Goal: Information Seeking & Learning: Understand process/instructions

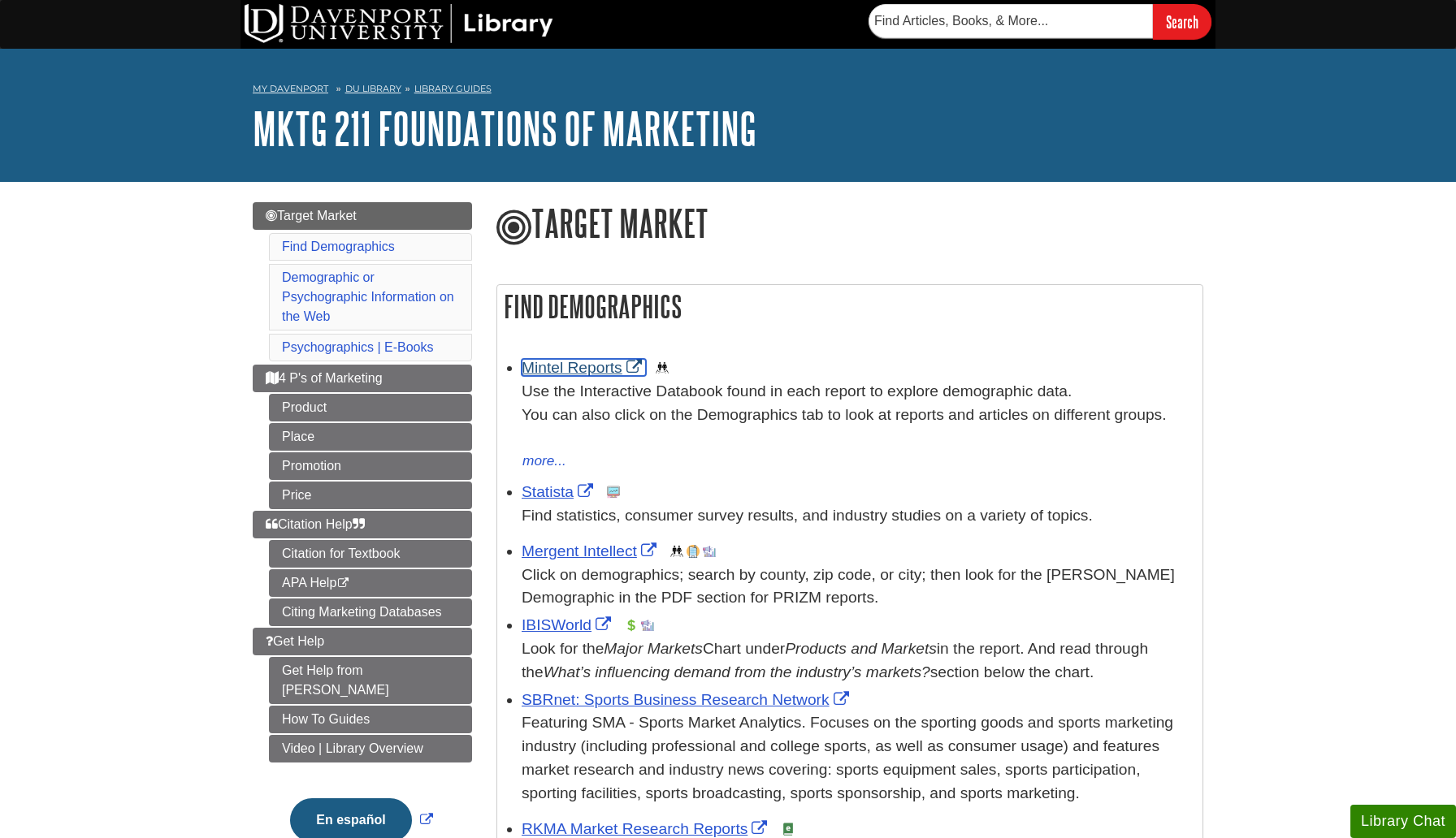
scroll to position [1, 0]
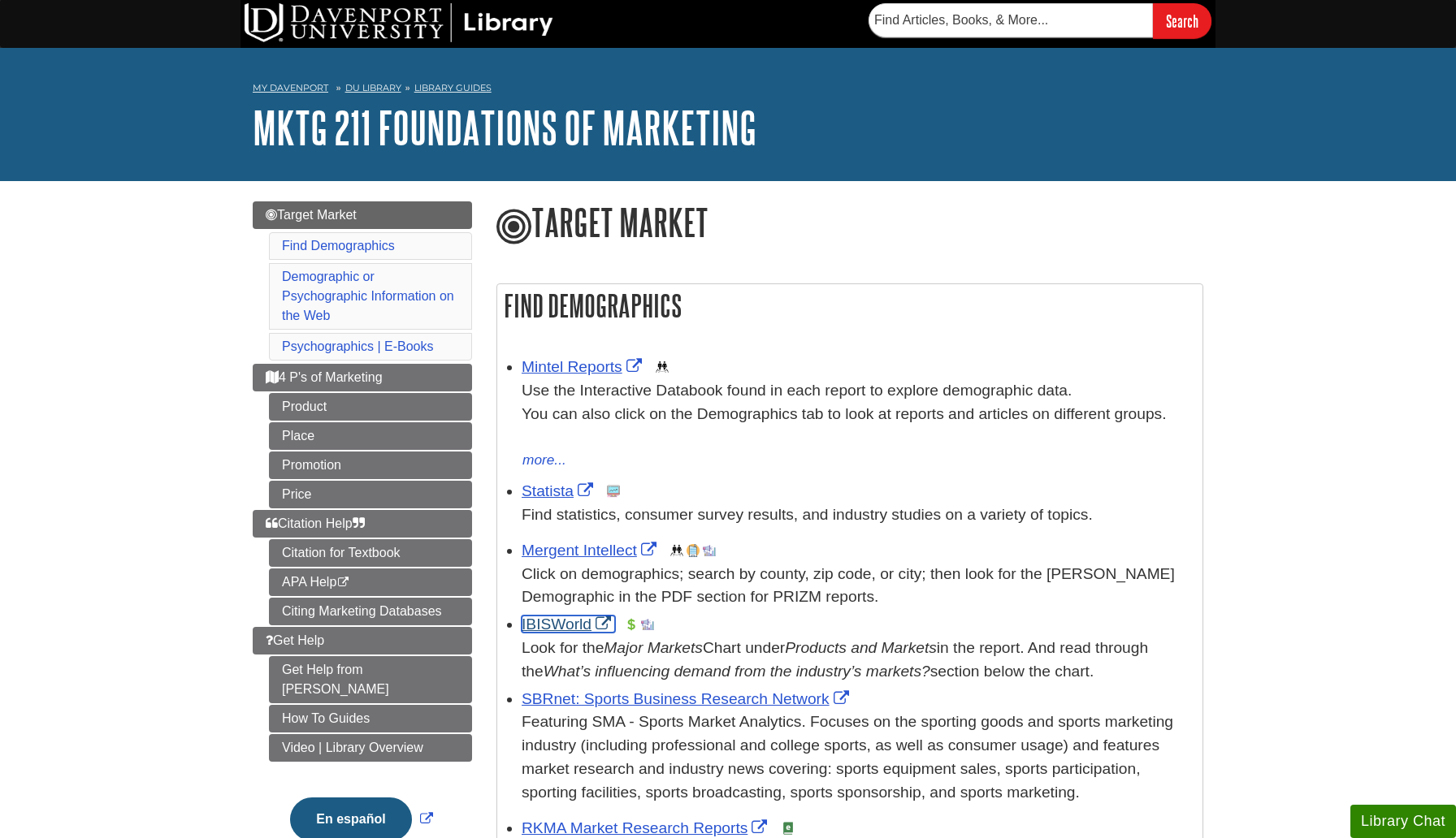
click at [546, 628] on link "IBISWorld" at bounding box center [568, 624] width 94 height 17
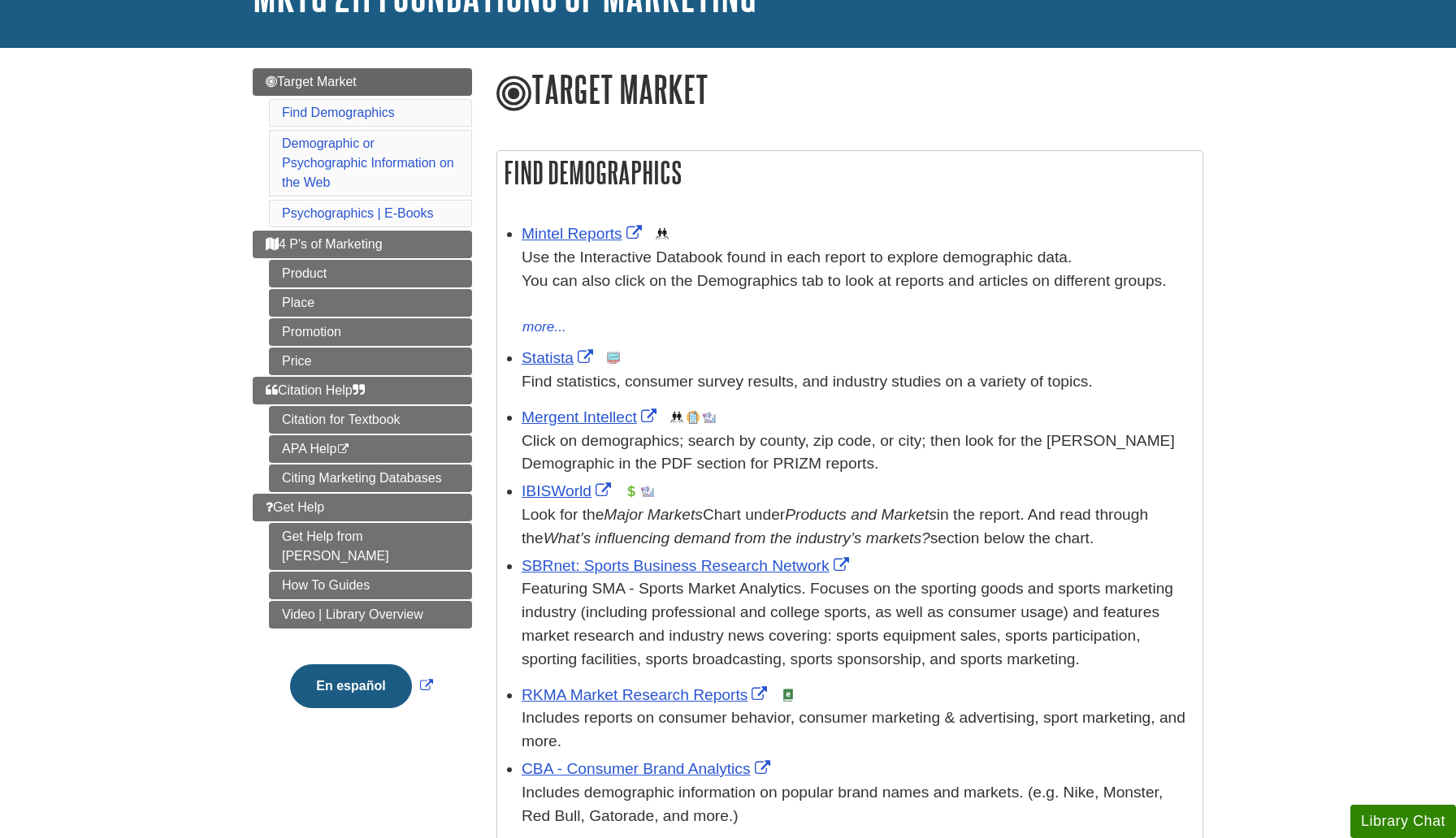
scroll to position [157, 0]
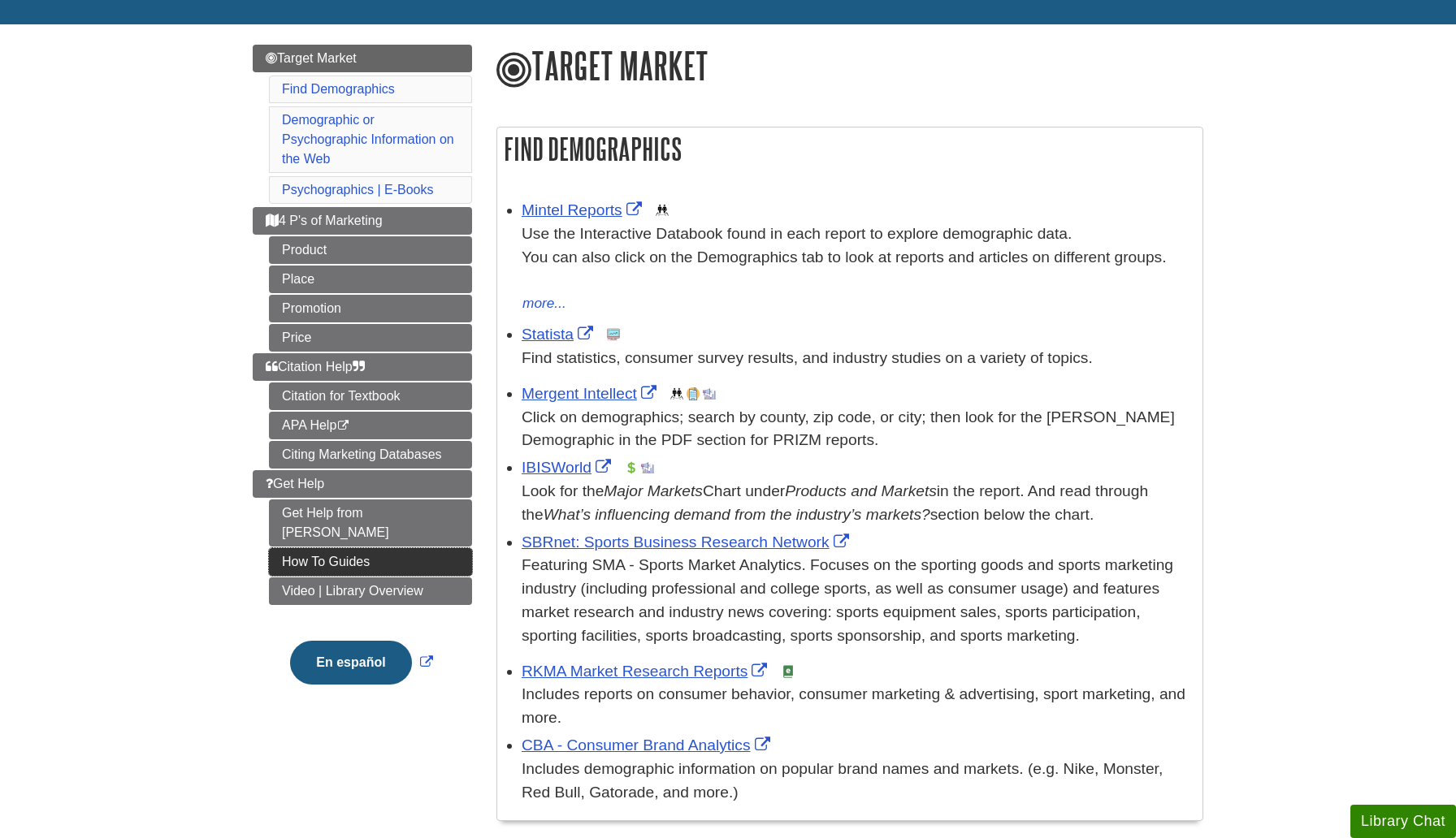
click at [347, 548] on link "How To Guides" at bounding box center [370, 562] width 203 height 28
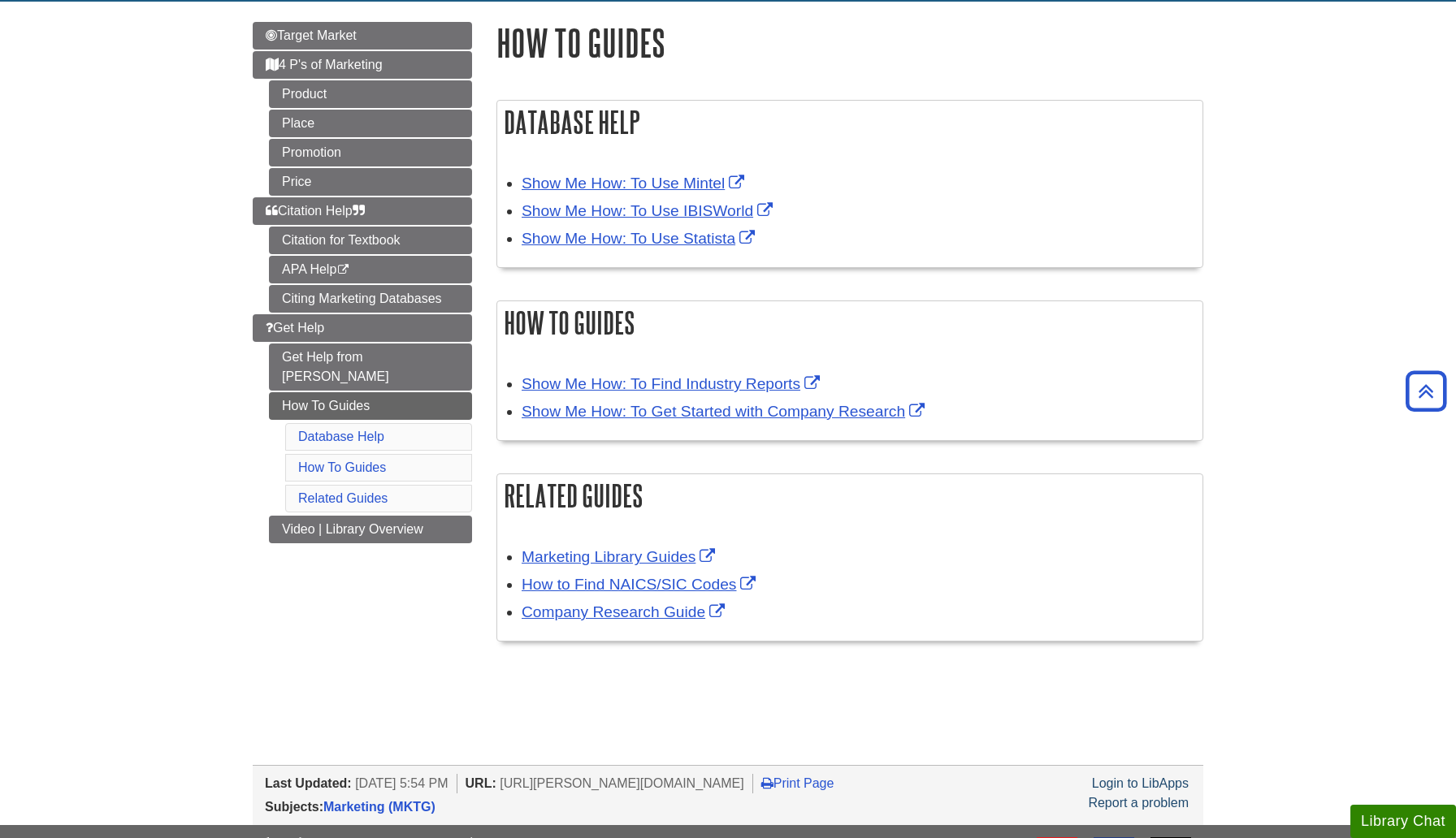
scroll to position [170, 0]
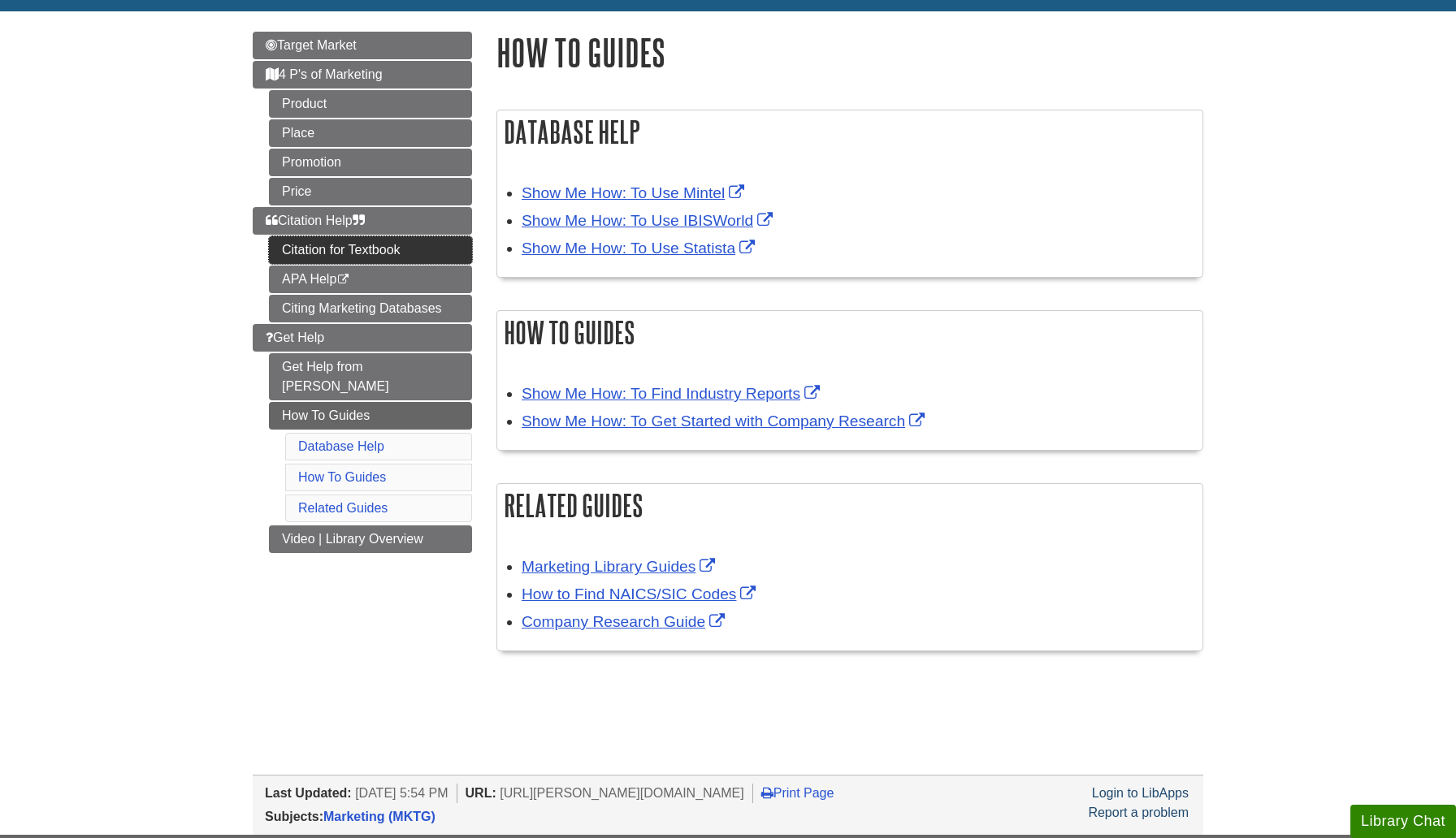
click at [375, 252] on link "Citation for Textbook" at bounding box center [370, 250] width 203 height 28
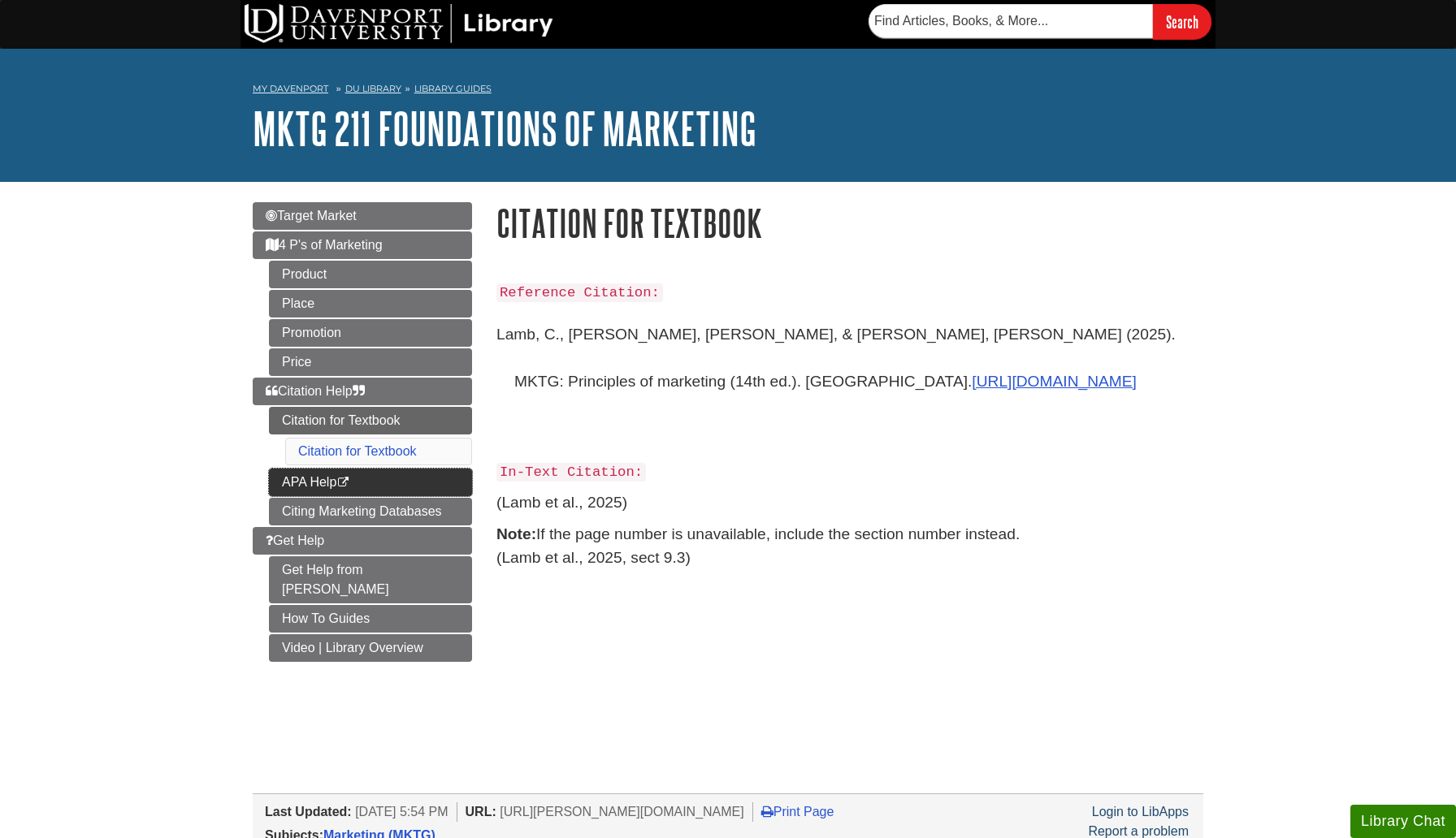
click at [401, 476] on link "APA Help This link opens in a new window" at bounding box center [370, 482] width 203 height 28
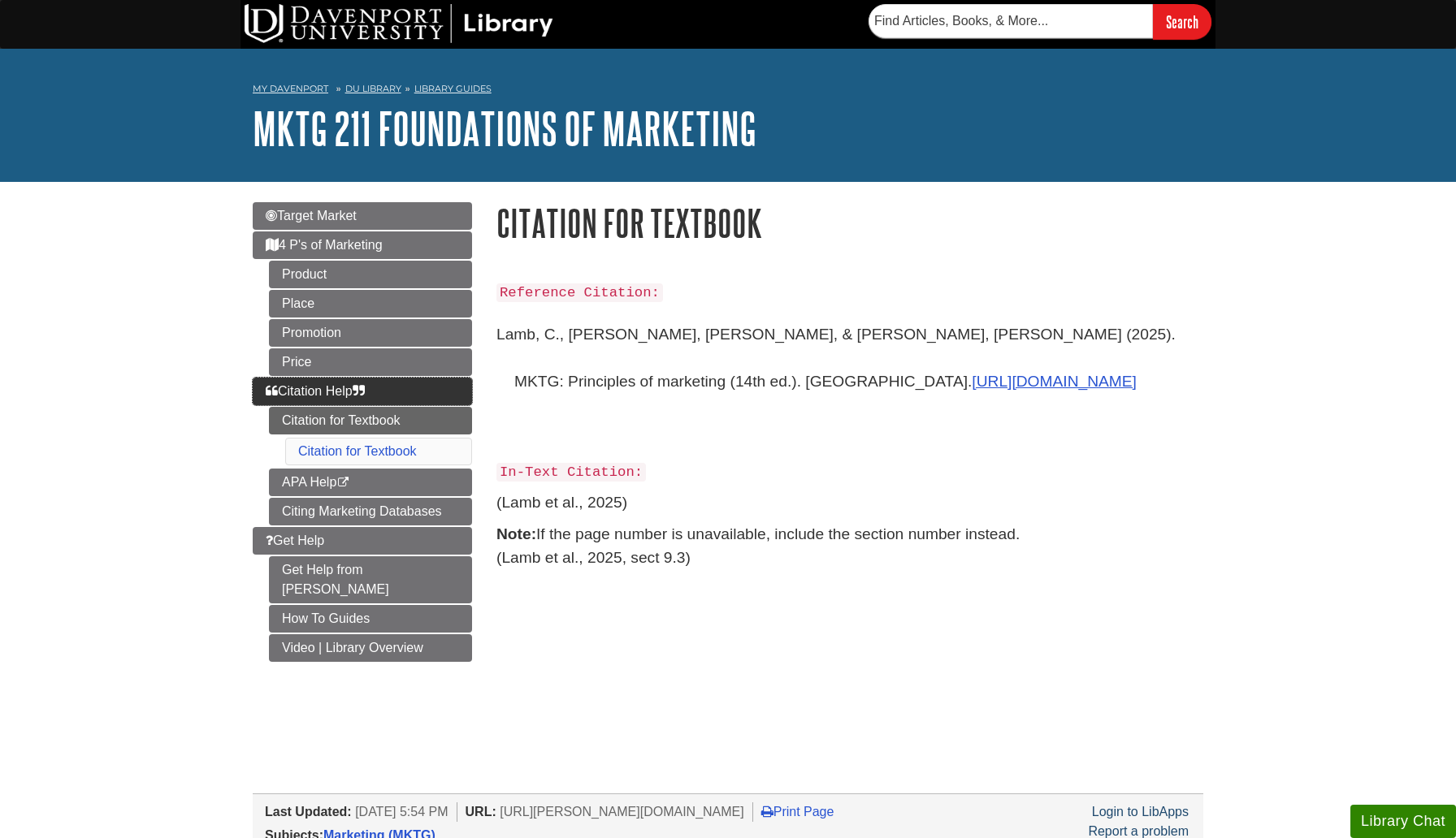
click at [410, 401] on link "Citation Help" at bounding box center [362, 392] width 220 height 28
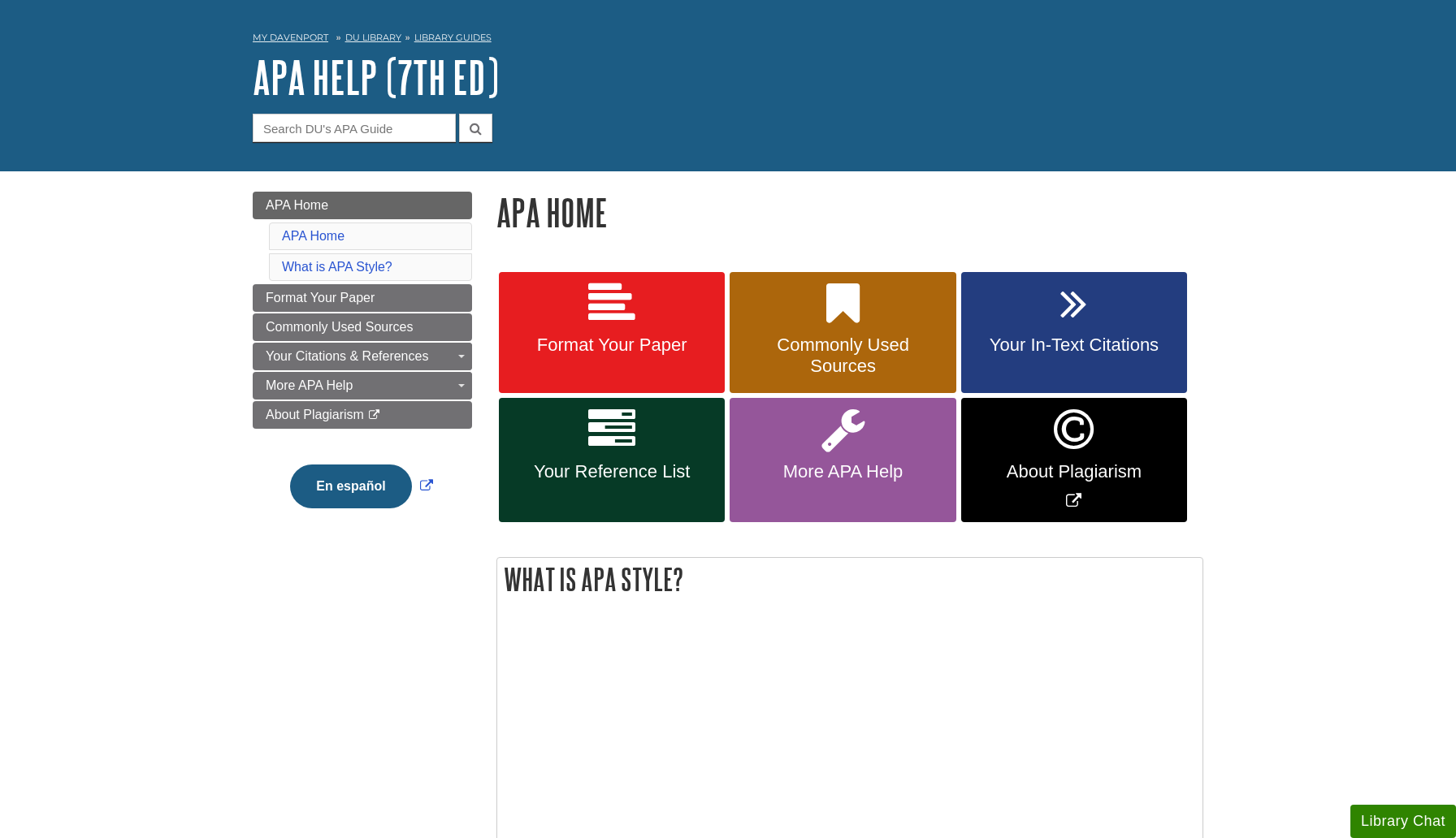
scroll to position [53, 0]
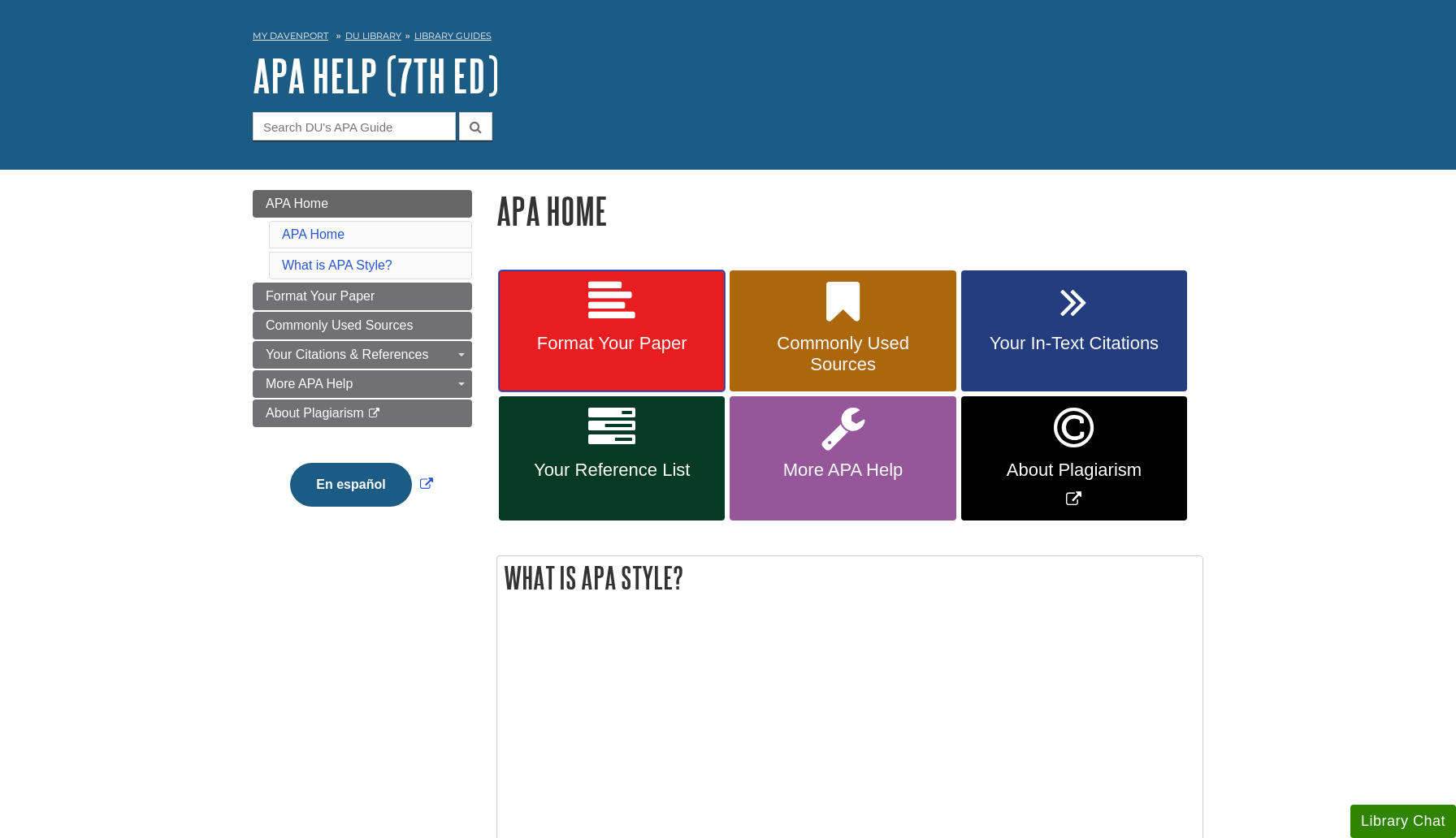
click at [654, 314] on link "Format Your Paper" at bounding box center [612, 331] width 226 height 122
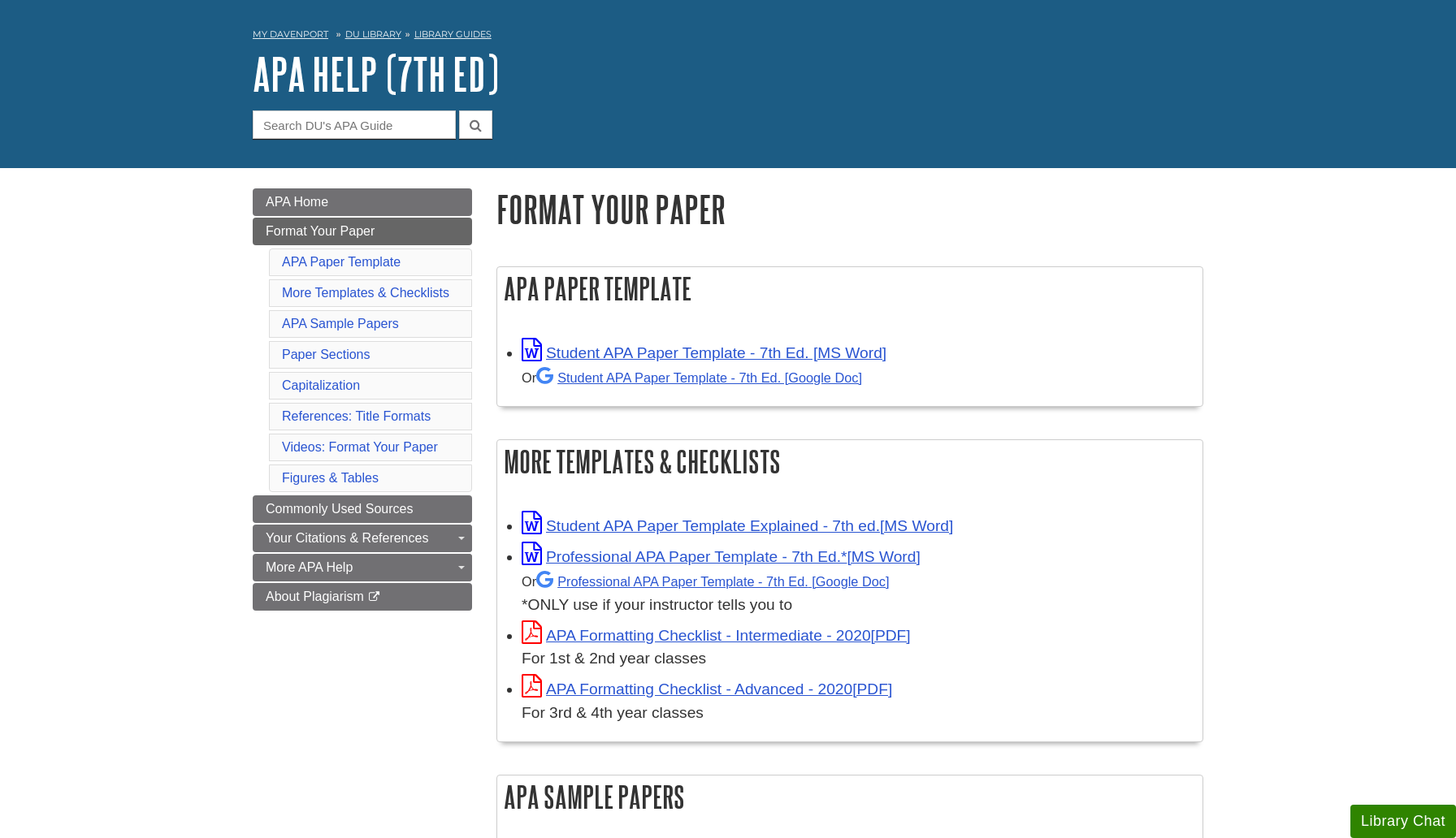
scroll to position [66, 0]
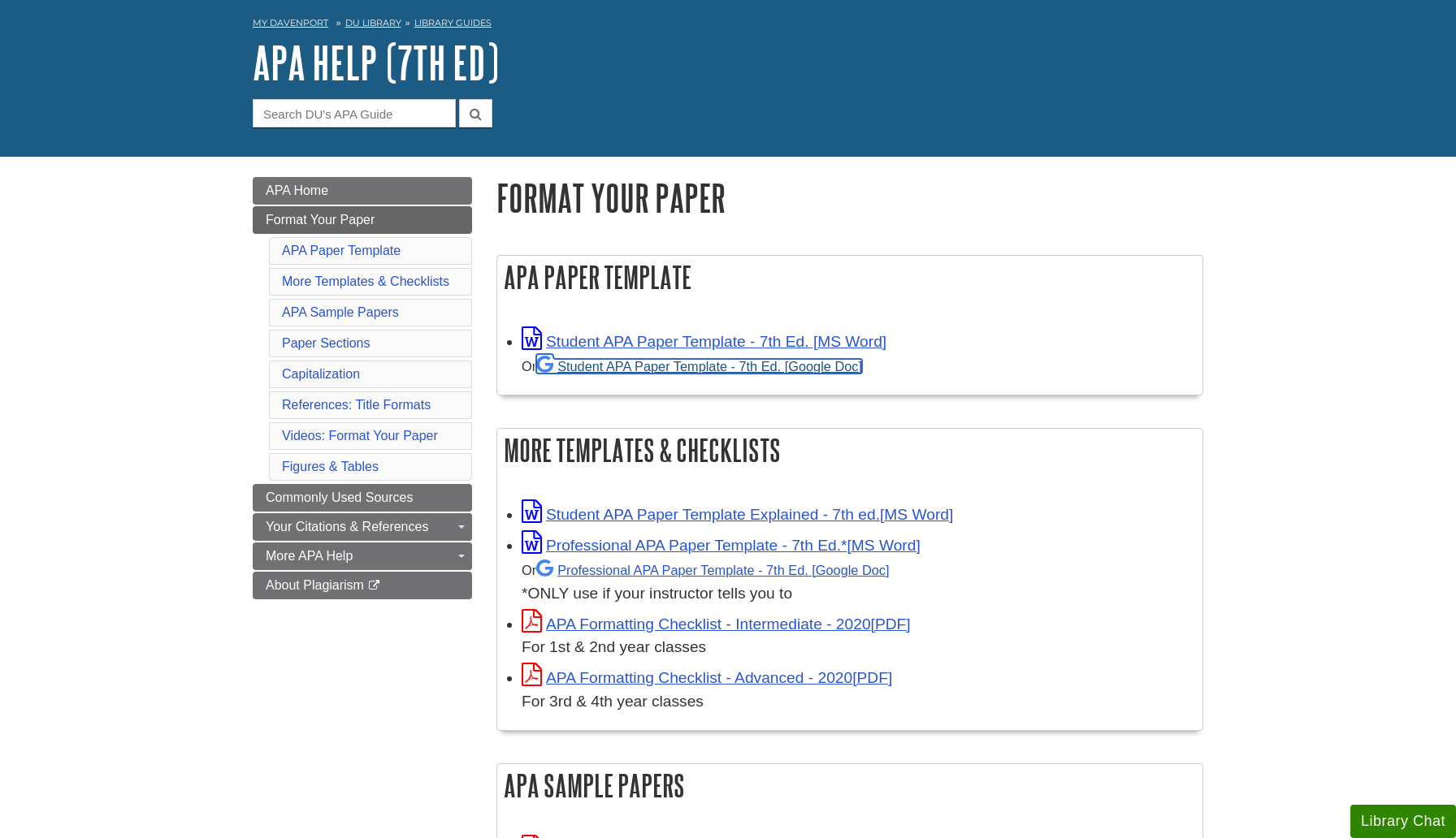
click at [718, 371] on link "Student APA Paper Template - 7th Ed. [Google Doc]" at bounding box center [699, 367] width 326 height 15
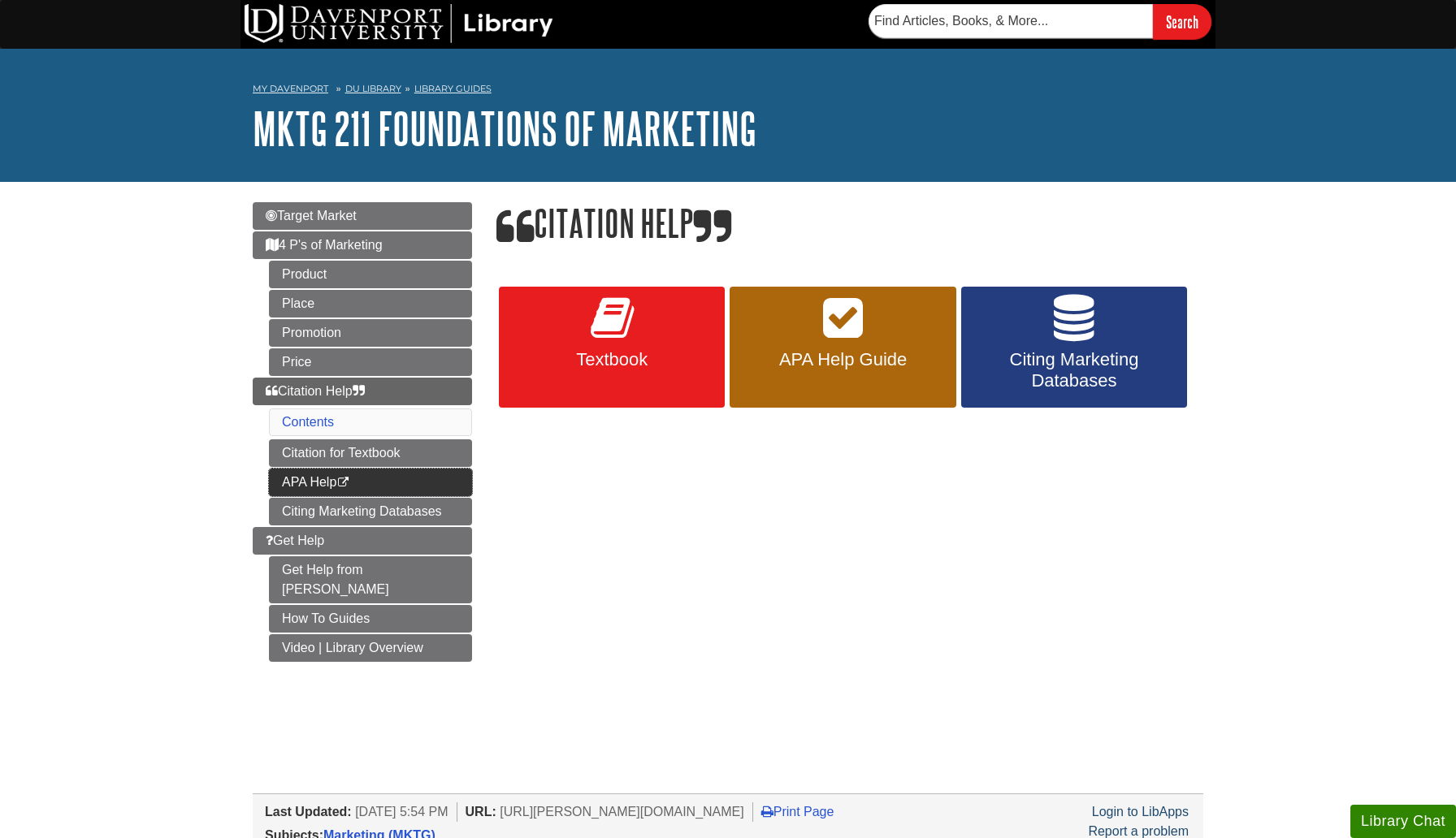
click at [340, 492] on link "APA Help This link opens in a new window" at bounding box center [370, 482] width 203 height 28
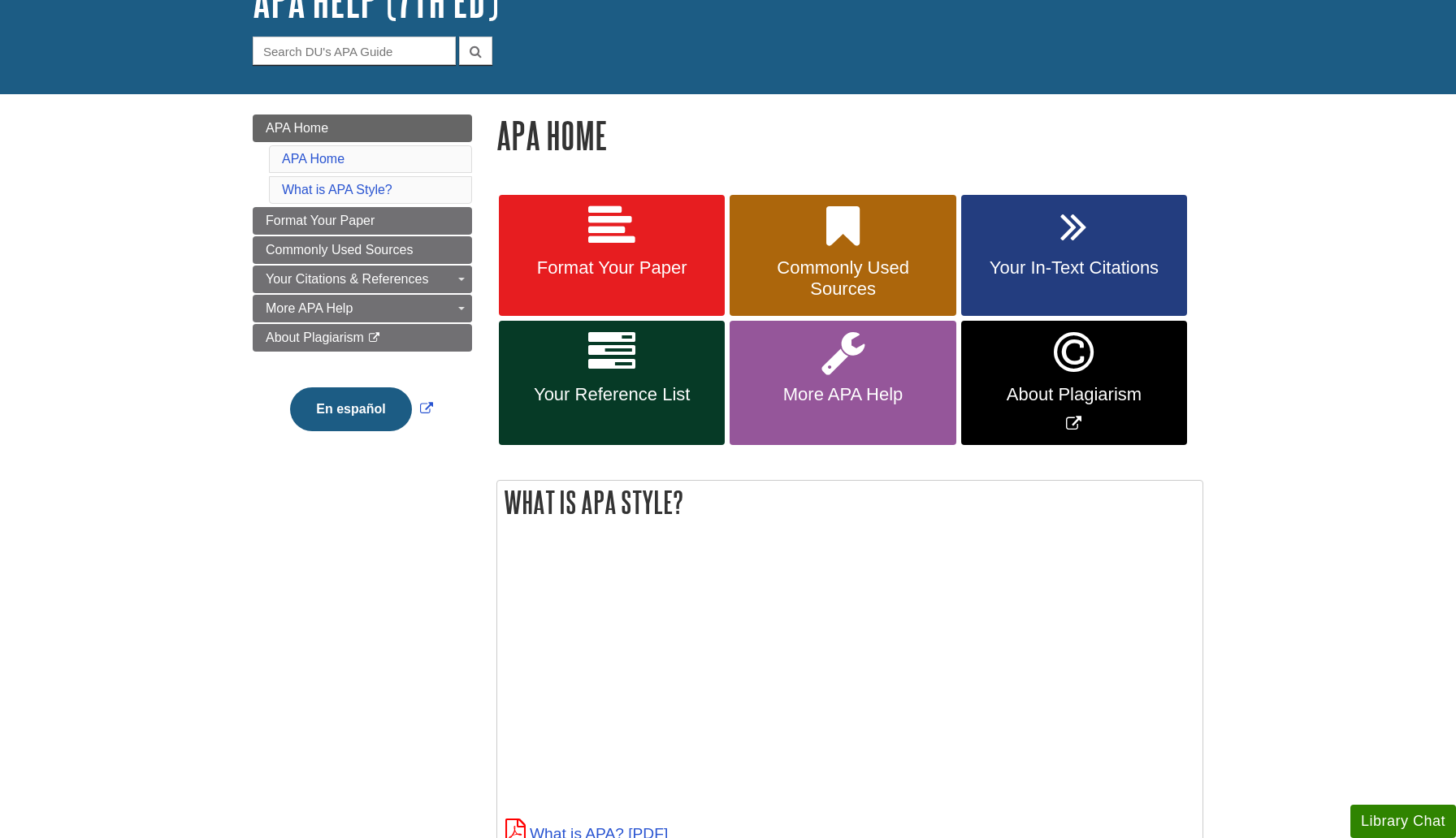
scroll to position [136, 0]
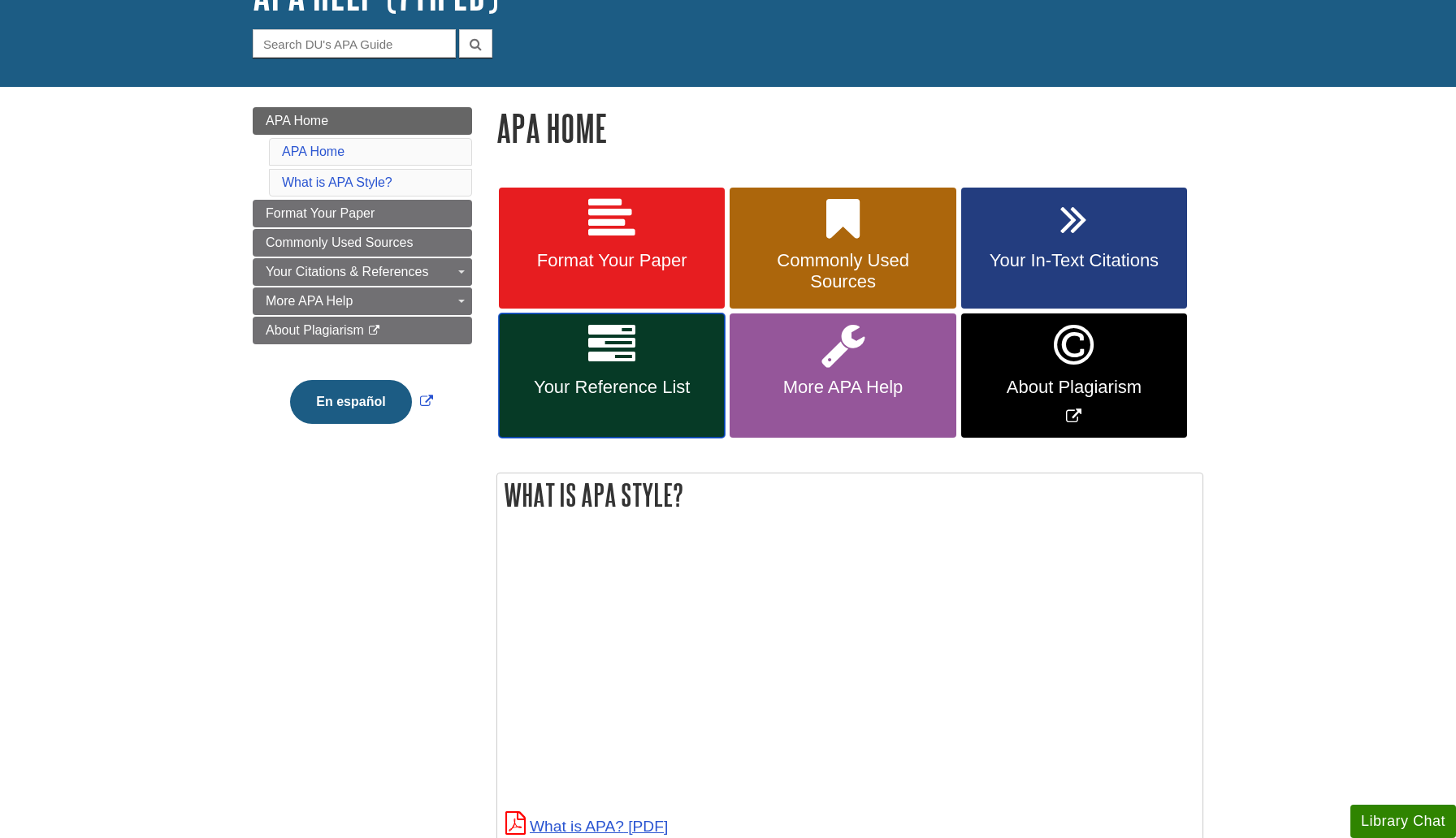
click at [646, 387] on span "Your Reference List" at bounding box center [612, 387] width 202 height 21
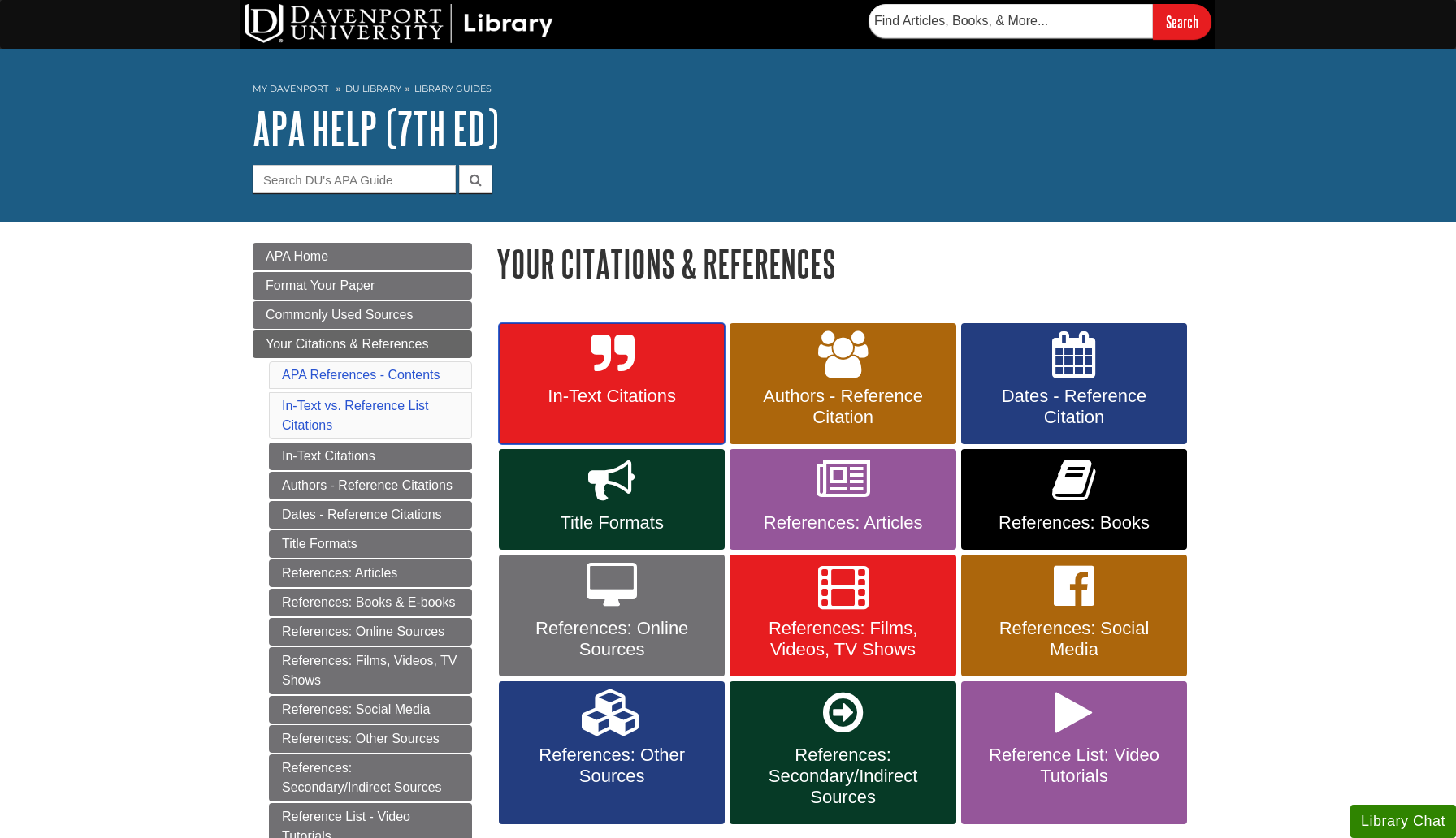
click at [659, 371] on link "In-Text Citations" at bounding box center [612, 384] width 226 height 122
